Goal: Task Accomplishment & Management: Use online tool/utility

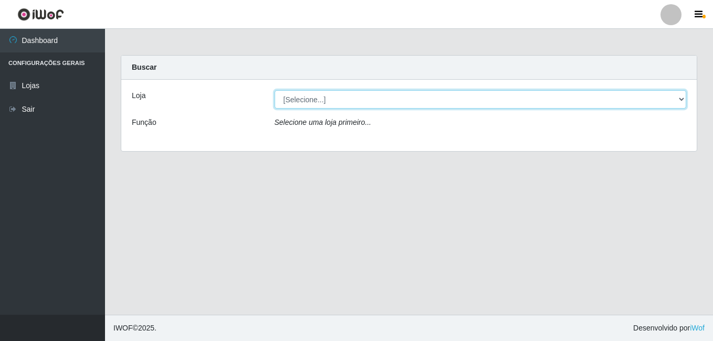
click at [352, 101] on select "[Selecione...] Bemais Supermercados - Cruz das Armas" at bounding box center [481, 99] width 412 height 18
select select "412"
click at [275, 90] on select "[Selecione...] Bemais Supermercados - Cruz das Armas" at bounding box center [481, 99] width 412 height 18
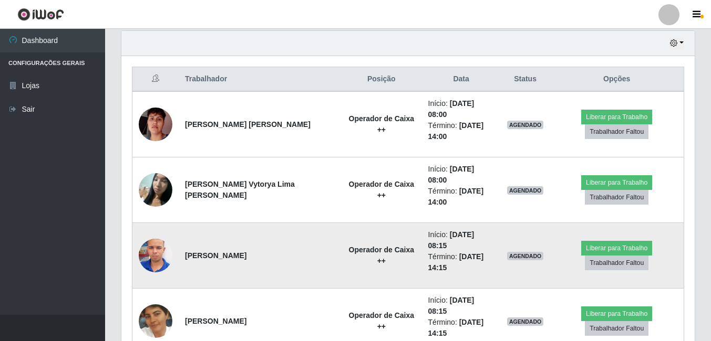
scroll to position [350, 0]
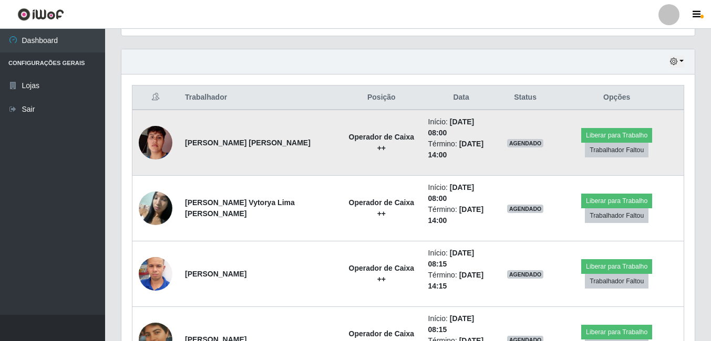
click at [165, 131] on img at bounding box center [156, 143] width 34 height 60
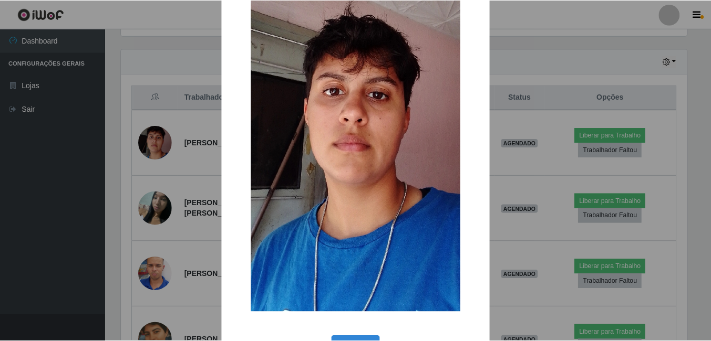
scroll to position [105, 0]
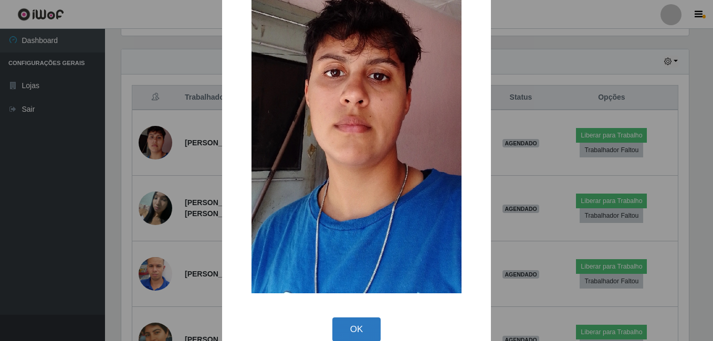
click at [350, 329] on button "OK" at bounding box center [357, 330] width 49 height 25
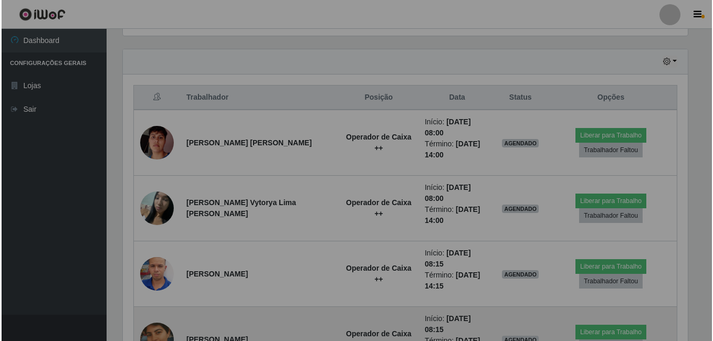
scroll to position [218, 573]
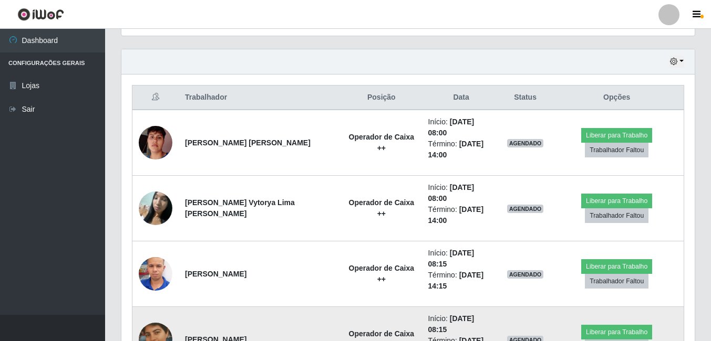
click at [157, 310] on img at bounding box center [156, 340] width 34 height 60
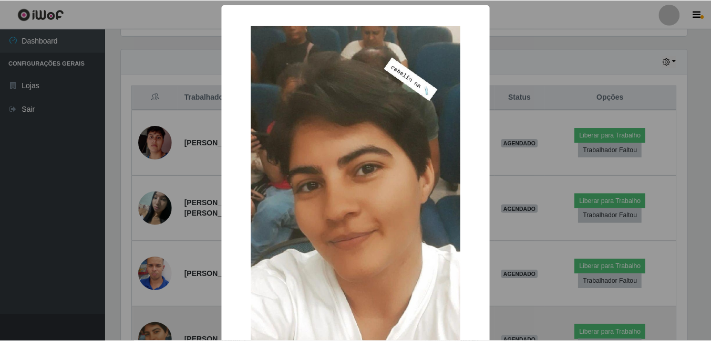
scroll to position [218, 568]
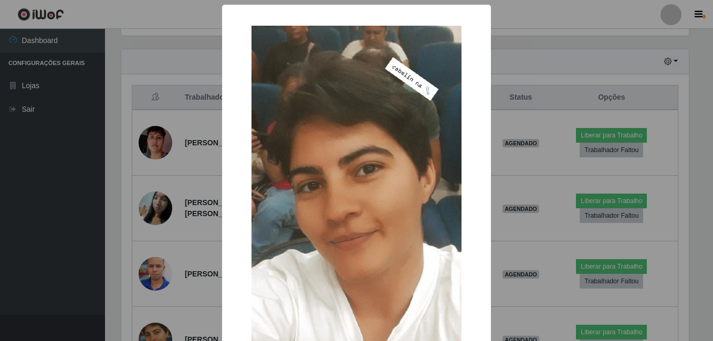
click at [541, 14] on div "× OK Cancel" at bounding box center [356, 170] width 713 height 341
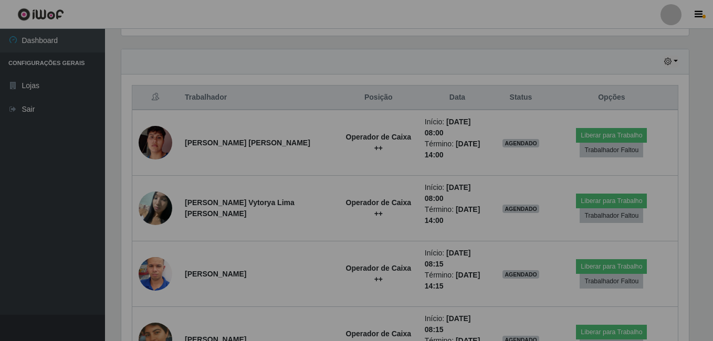
scroll to position [218, 573]
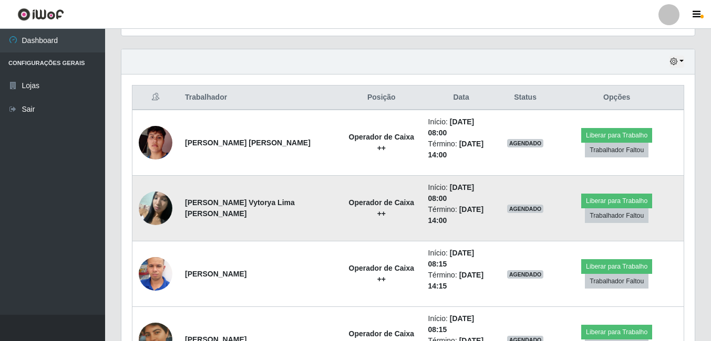
click at [153, 186] on img at bounding box center [156, 208] width 34 height 45
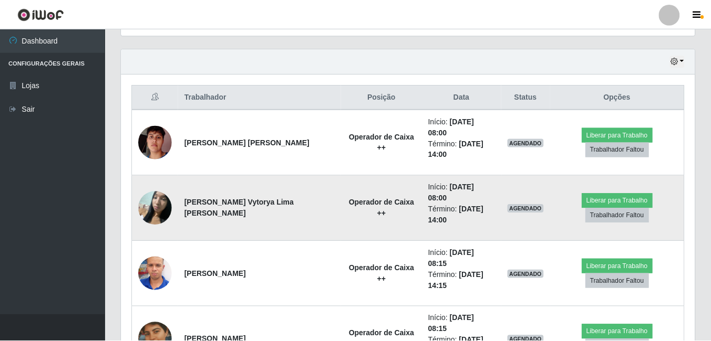
scroll to position [218, 568]
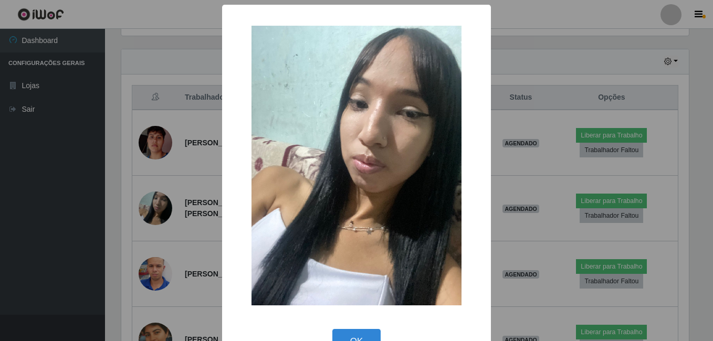
click at [516, 17] on div "× OK Cancel" at bounding box center [356, 170] width 713 height 341
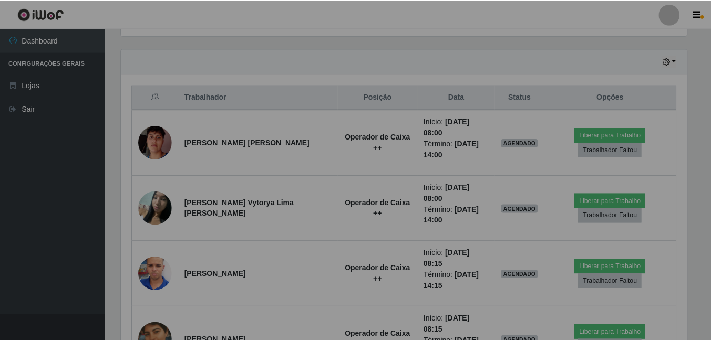
scroll to position [218, 573]
